Goal: Task Accomplishment & Management: Complete application form

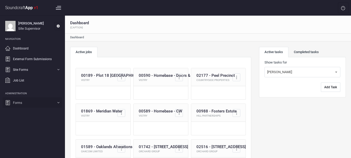
click at [37, 103] on link "Forms" at bounding box center [32, 102] width 59 height 10
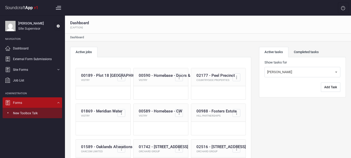
click at [55, 102] on link "Forms" at bounding box center [32, 102] width 59 height 10
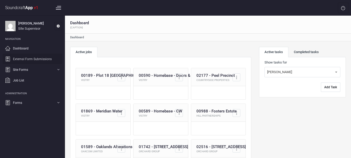
click at [39, 57] on span "External Form Submissions" at bounding box center [32, 59] width 39 height 5
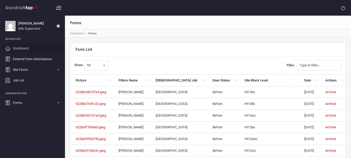
click at [29, 48] on link "Dashboard" at bounding box center [32, 48] width 59 height 10
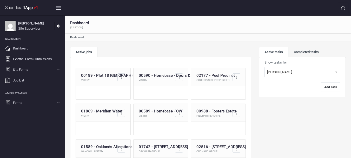
click at [58, 9] on div at bounding box center [58, 8] width 10 height 10
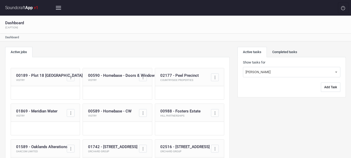
click at [58, 9] on div at bounding box center [58, 8] width 10 height 10
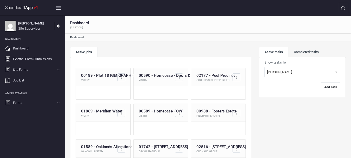
click at [59, 5] on div at bounding box center [58, 8] width 10 height 10
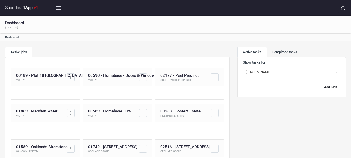
click at [59, 5] on div at bounding box center [58, 8] width 10 height 10
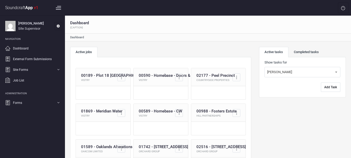
click at [59, 103] on li "Forms New Toolbox Talk" at bounding box center [32, 102] width 59 height 11
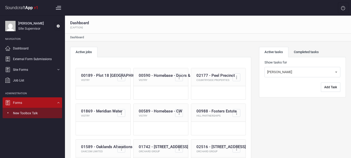
click at [59, 103] on li "Forms New Toolbox Talk" at bounding box center [32, 107] width 59 height 21
click at [58, 70] on li "Site Forms SC Forms Toolbox Talks Other Forms Short Delivery" at bounding box center [32, 69] width 59 height 11
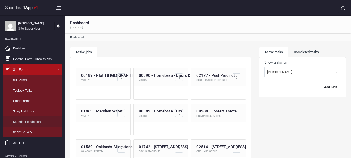
click at [30, 122] on span "Material Requisition" at bounding box center [27, 121] width 28 height 5
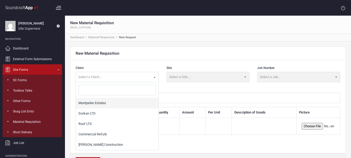
click at [153, 78] on span at bounding box center [155, 77] width 8 height 10
type input "m"
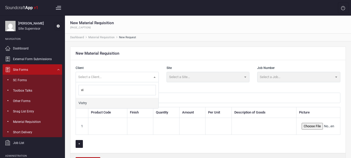
type input "vis"
select select "16"
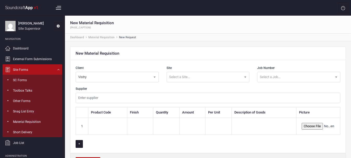
click at [85, 102] on input "text" at bounding box center [208, 97] width 265 height 10
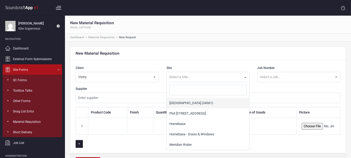
click at [198, 74] on span "Select a Site..." at bounding box center [208, 77] width 83 height 10
click at [196, 77] on span "Select a Site..." at bounding box center [208, 77] width 83 height 10
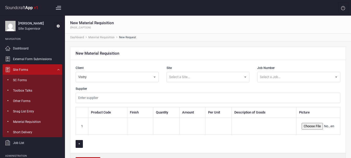
click at [242, 79] on span at bounding box center [245, 77] width 8 height 10
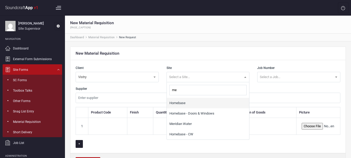
type input "m"
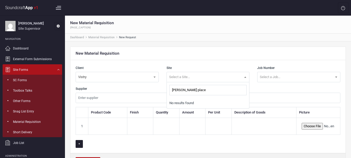
type input "[PERSON_NAME] place"
click at [217, 57] on div "New Material Requisition" at bounding box center [207, 53] width 275 height 13
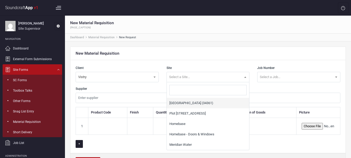
click at [195, 75] on span "Select a Site..." at bounding box center [208, 77] width 83 height 10
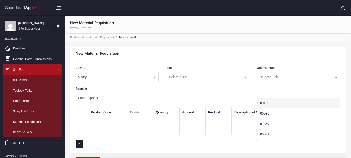
click at [288, 79] on span "Select a Job..." at bounding box center [298, 77] width 83 height 10
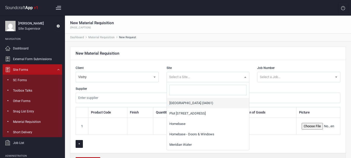
click at [205, 77] on span "Select a Site..." at bounding box center [208, 77] width 83 height 10
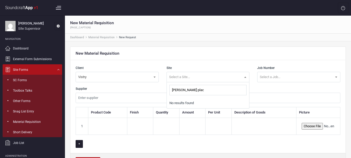
type input "[PERSON_NAME] place"
click at [210, 60] on div "New Material Requisition" at bounding box center [207, 53] width 275 height 13
click at [314, 125] on input "file" at bounding box center [318, 126] width 33 height 7
click at [104, 130] on input "text" at bounding box center [107, 126] width 28 height 10
click at [135, 123] on input "text" at bounding box center [139, 126] width 15 height 10
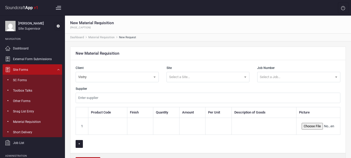
click at [189, 126] on input "text" at bounding box center [193, 126] width 16 height 10
click at [95, 76] on span "Vistry" at bounding box center [117, 77] width 83 height 10
type input "cou"
select select "7"
click at [183, 73] on span "Select a Site..." at bounding box center [208, 77] width 83 height 10
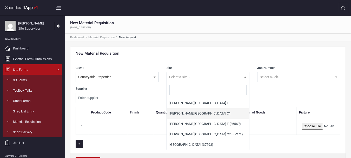
scroll to position [73, 0]
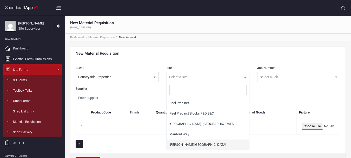
select select "73"
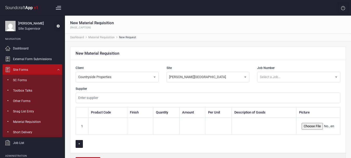
click at [286, 71] on div "Job Number 02177 02577 Select a Job..." at bounding box center [298, 73] width 83 height 17
click at [285, 75] on span "Select a Job..." at bounding box center [298, 77] width 83 height 10
select select "68"
click at [105, 100] on input "text" at bounding box center [208, 97] width 265 height 10
type input "B"
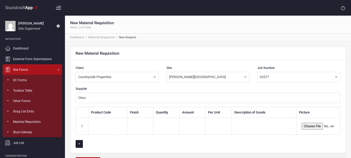
type input "Obex"
click at [103, 128] on input "text" at bounding box center [107, 126] width 28 height 10
click at [136, 124] on input "text" at bounding box center [139, 126] width 15 height 10
click at [165, 123] on input "text" at bounding box center [166, 126] width 16 height 10
click at [239, 126] on input "text" at bounding box center [264, 126] width 54 height 10
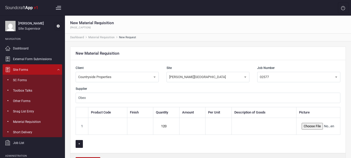
click at [166, 125] on input "120" at bounding box center [166, 126] width 16 height 10
type input "120 tubes"
click at [240, 123] on input "text" at bounding box center [264, 126] width 54 height 10
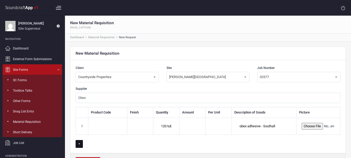
type input "obex adhesive - Southall"
click at [78, 145] on button "+" at bounding box center [79, 144] width 7 height 8
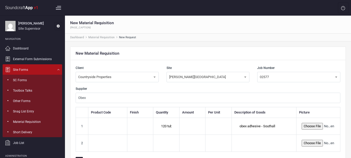
click at [163, 143] on input "text" at bounding box center [166, 143] width 16 height 10
type input "3 tins"
click at [247, 139] on input "text" at bounding box center [264, 143] width 54 height 10
type input "p"
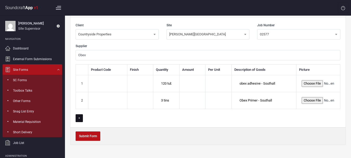
type input "Obex Primer - Southall"
click at [78, 118] on button "+" at bounding box center [79, 118] width 7 height 8
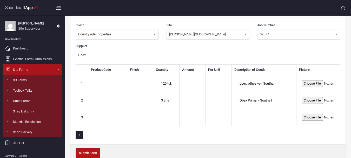
click at [162, 112] on input "text" at bounding box center [166, 117] width 16 height 10
type input "10 boxes"
click at [245, 121] on input "text" at bounding box center [264, 117] width 54 height 10
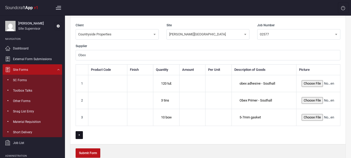
type input "5-7mm gasket"
click at [81, 132] on button "+" at bounding box center [79, 135] width 7 height 8
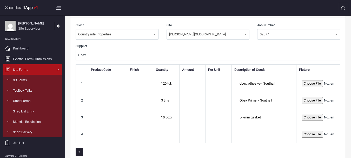
click at [107, 53] on input "Obex" at bounding box center [208, 55] width 265 height 10
type input "O"
click at [167, 137] on input "text" at bounding box center [166, 134] width 16 height 10
type input "3 cans"
click at [247, 137] on input "text" at bounding box center [264, 134] width 54 height 10
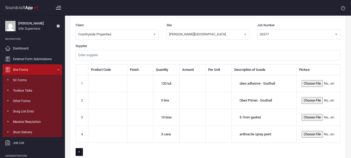
type input "anthracite spray paint"
click at [79, 150] on button "+" at bounding box center [79, 152] width 7 height 8
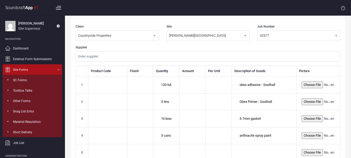
scroll to position [67, 0]
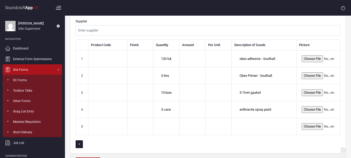
click at [162, 129] on input "text" at bounding box center [166, 126] width 16 height 10
type input "4 tins"
click at [244, 129] on input "text" at bounding box center [264, 126] width 54 height 10
type input "Obex primer - Little port"
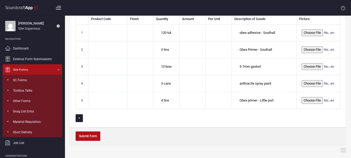
click at [91, 134] on button "Submit Form" at bounding box center [88, 135] width 25 height 9
